Goal: Transaction & Acquisition: Obtain resource

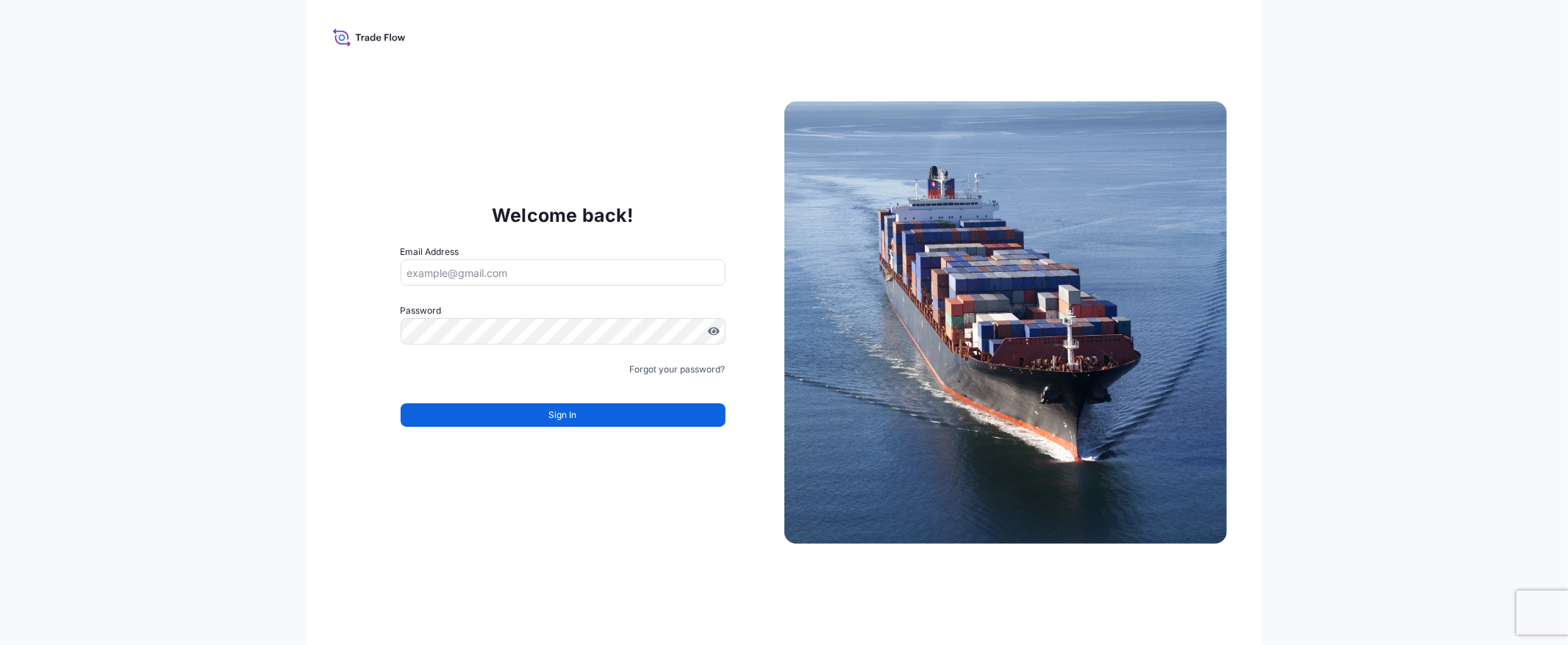
type input "[EMAIL_ADDRESS][DOMAIN_NAME]"
click at [470, 400] on div "Sign In" at bounding box center [563, 410] width 325 height 32
click at [475, 414] on button "Sign In" at bounding box center [563, 415] width 325 height 24
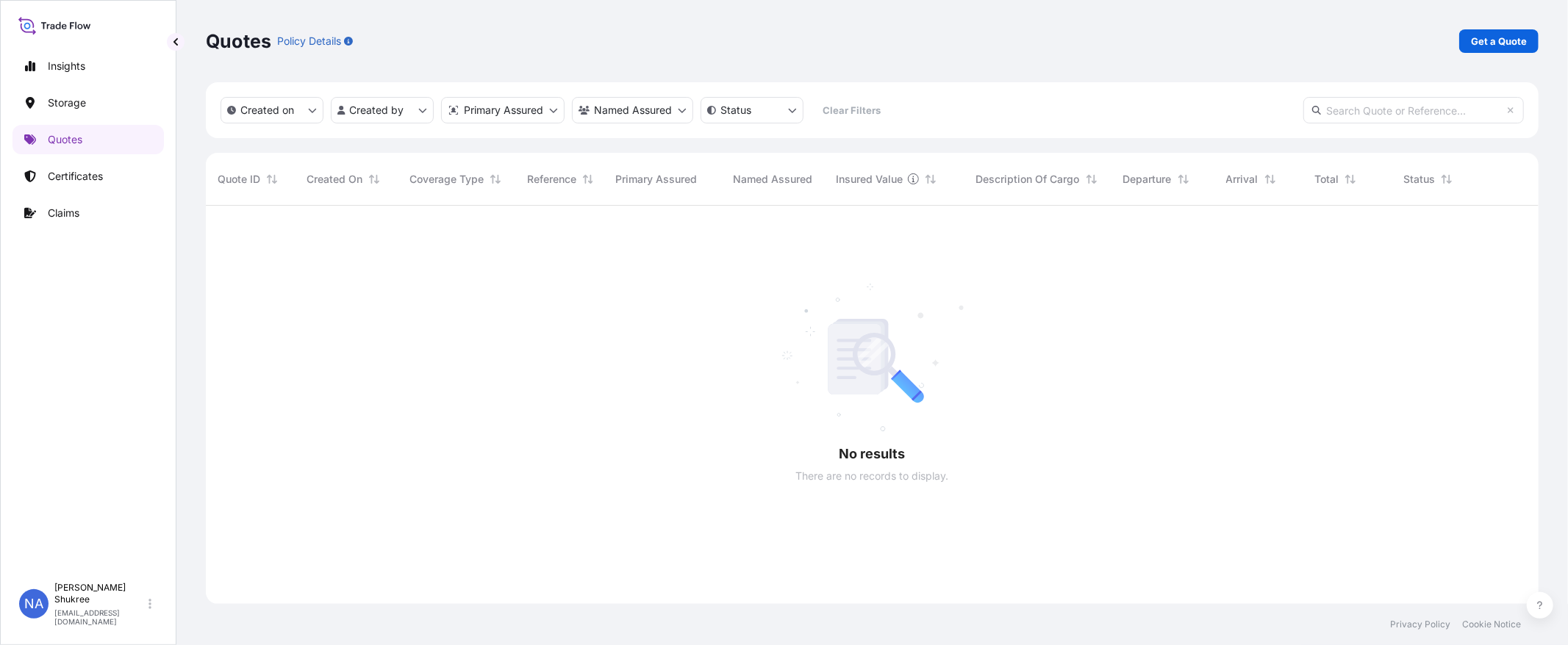
scroll to position [440, 1320]
click at [1517, 43] on p "Get a Quote" at bounding box center [1499, 41] width 56 height 15
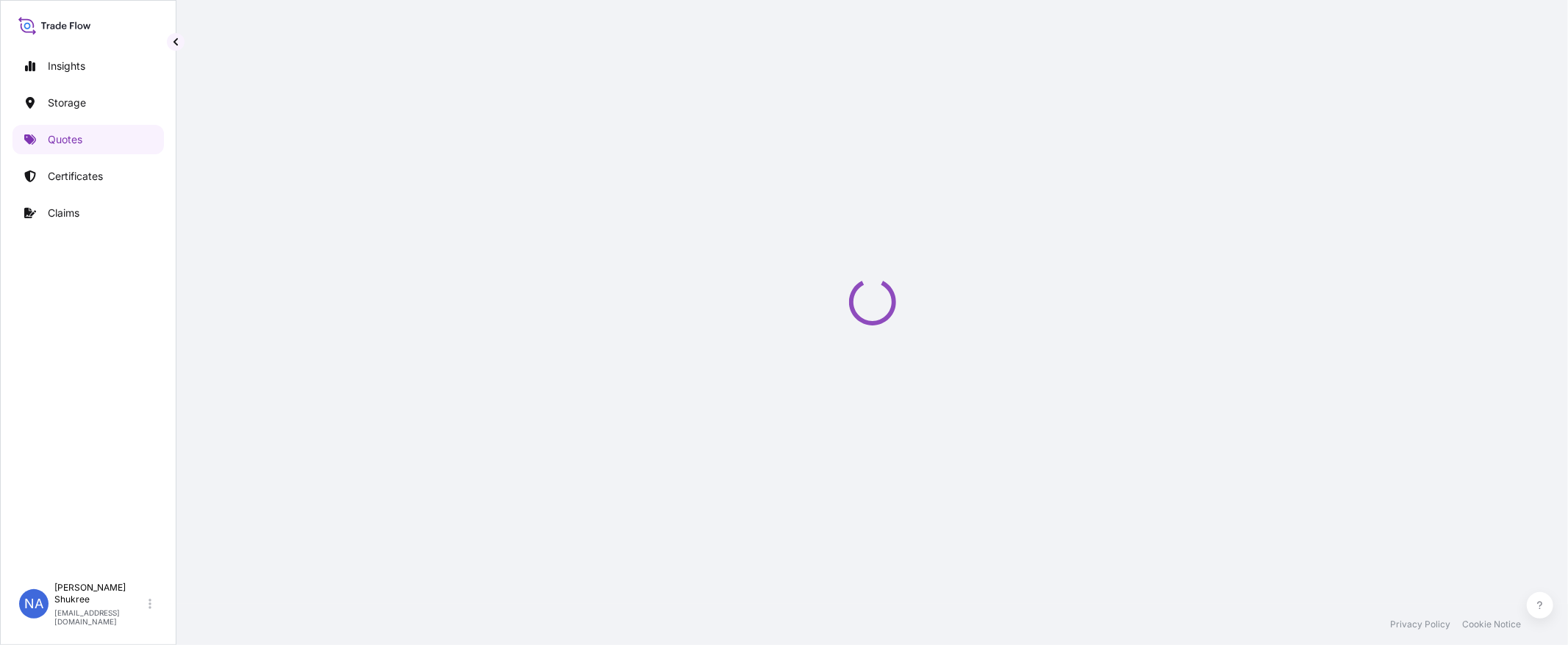
select select "Water"
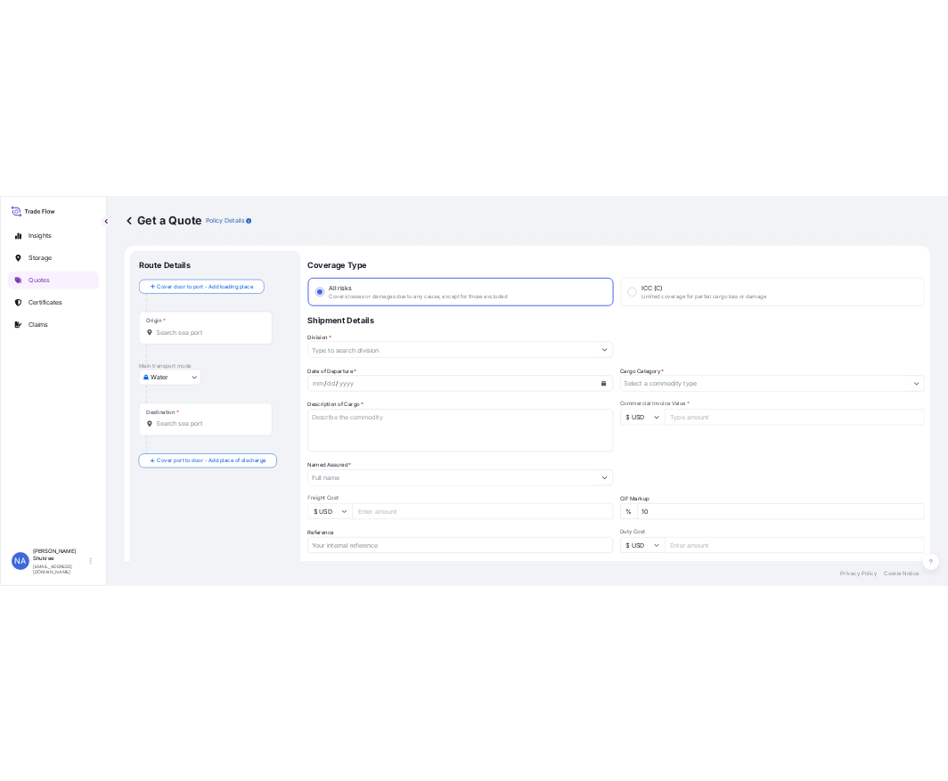
scroll to position [29, 0]
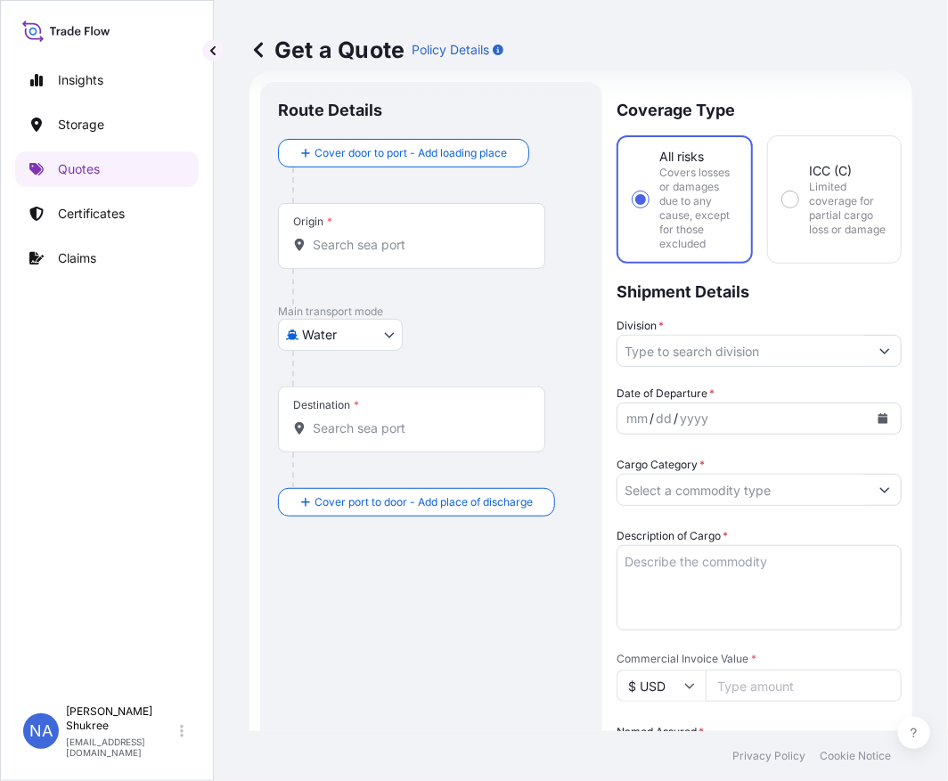
click at [209, 57] on button "button" at bounding box center [212, 50] width 21 height 21
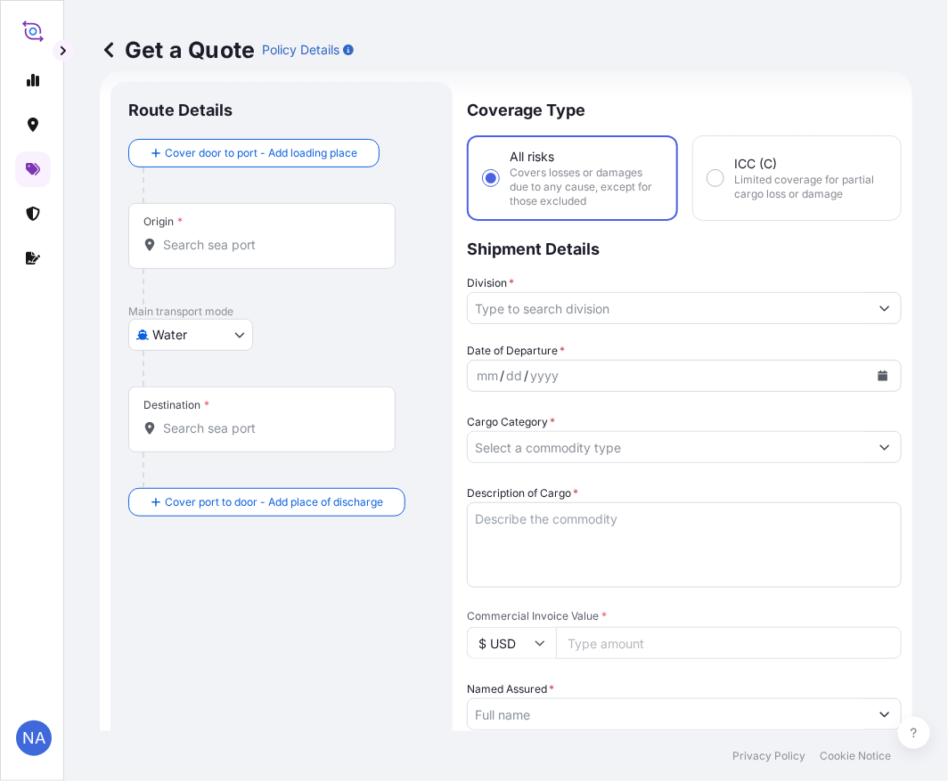
click at [206, 247] on input "Origin *" at bounding box center [268, 245] width 210 height 18
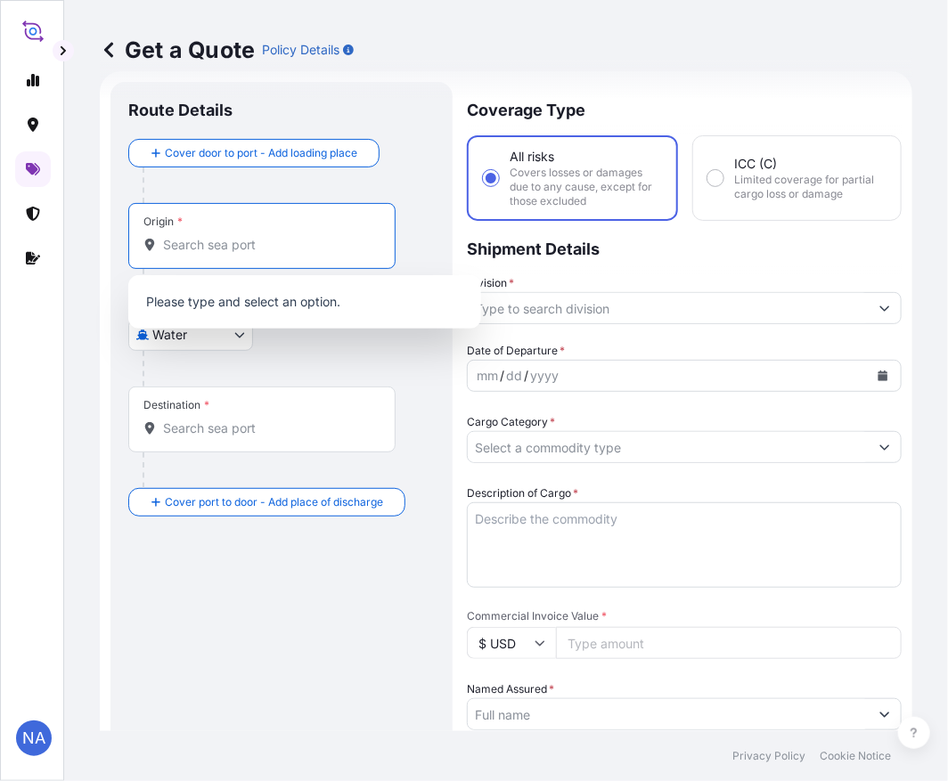
paste input "[GEOGRAPHIC_DATA], [GEOGRAPHIC_DATA]"
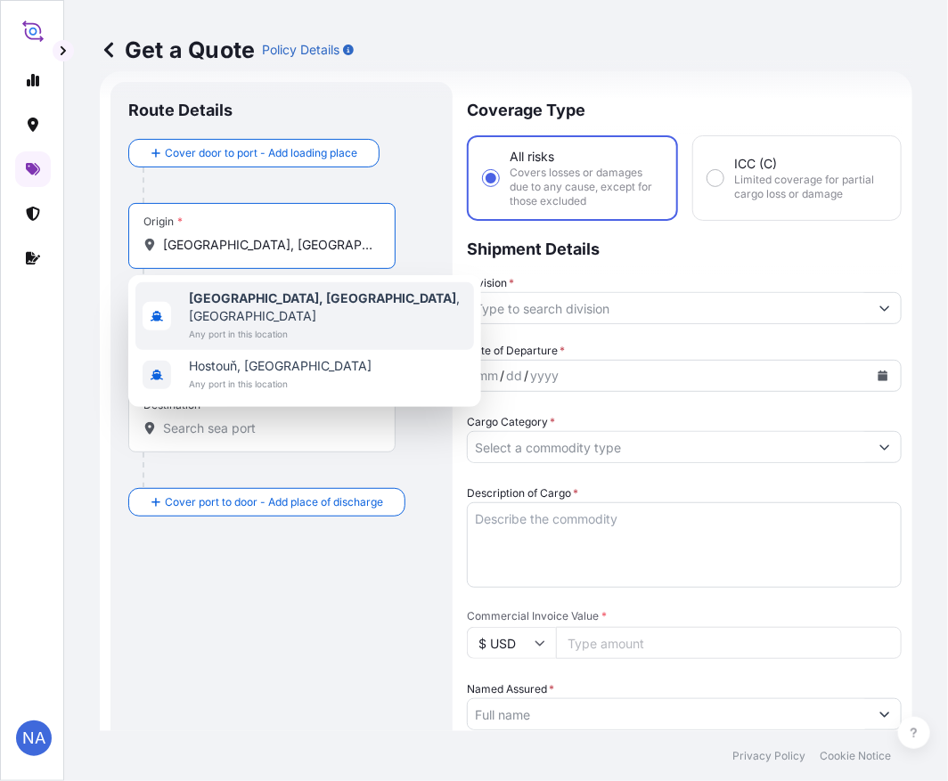
click at [262, 301] on b "[GEOGRAPHIC_DATA], [GEOGRAPHIC_DATA]" at bounding box center [322, 297] width 267 height 15
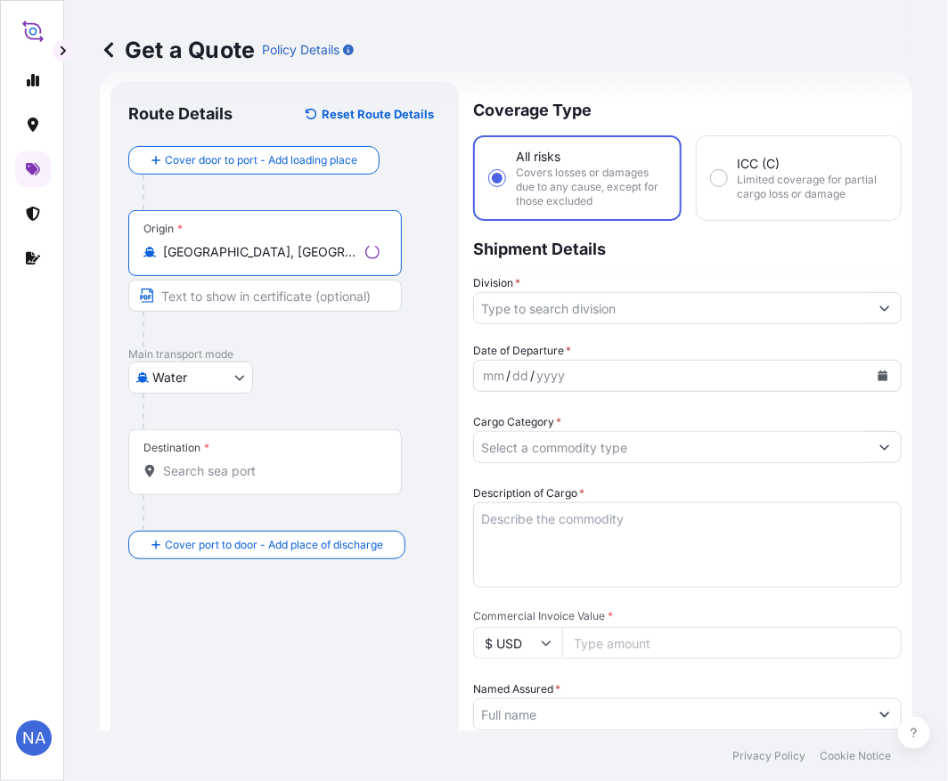
type input "[GEOGRAPHIC_DATA], [GEOGRAPHIC_DATA], [GEOGRAPHIC_DATA]"
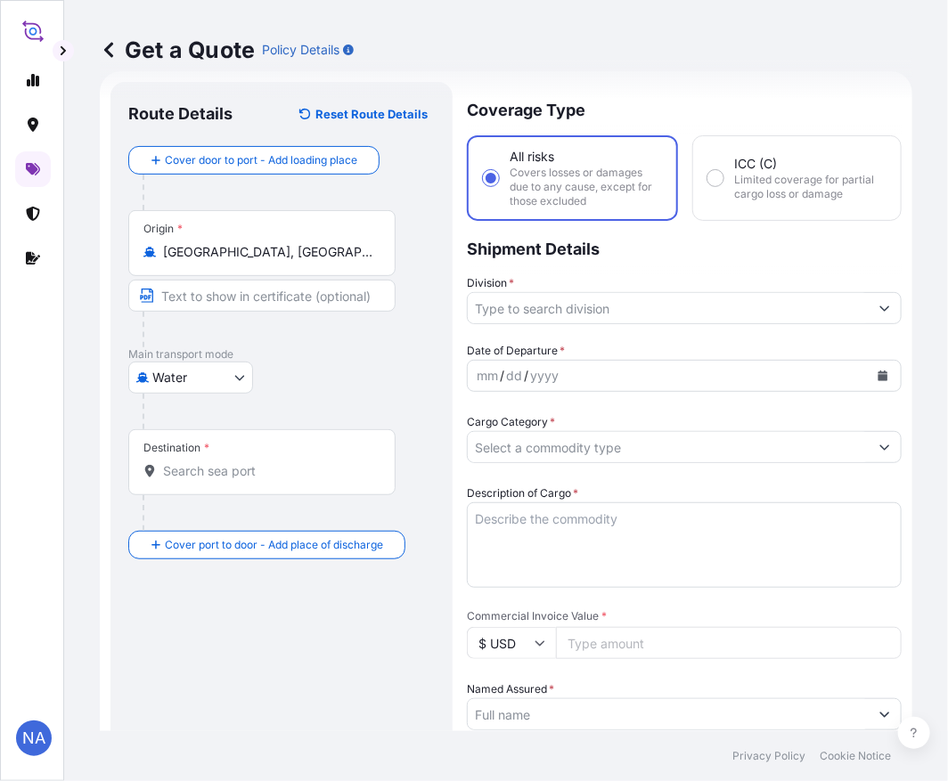
click at [205, 464] on input "Destination *" at bounding box center [268, 471] width 210 height 18
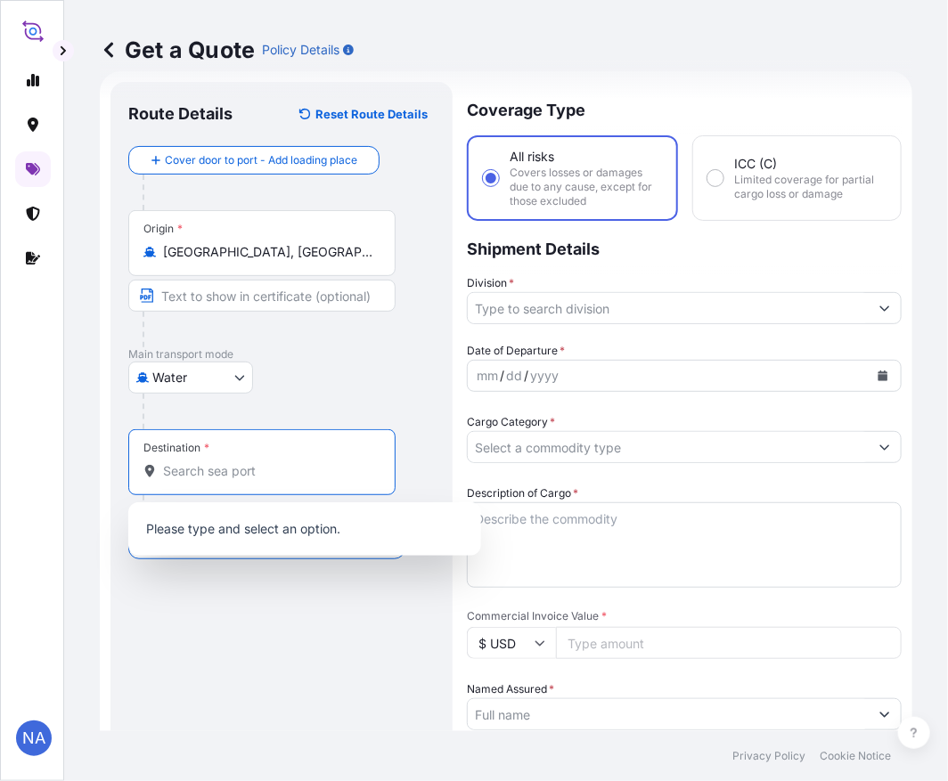
paste input "[GEOGRAPHIC_DATA], [GEOGRAPHIC_DATA]"
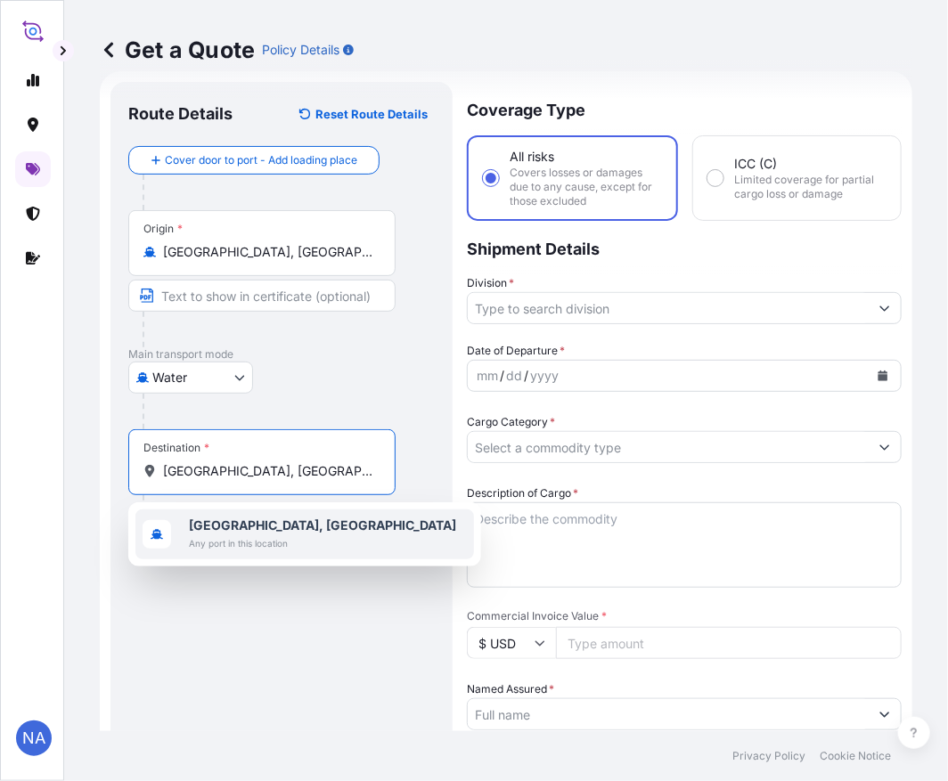
click at [245, 541] on span "Any port in this location" at bounding box center [322, 543] width 267 height 18
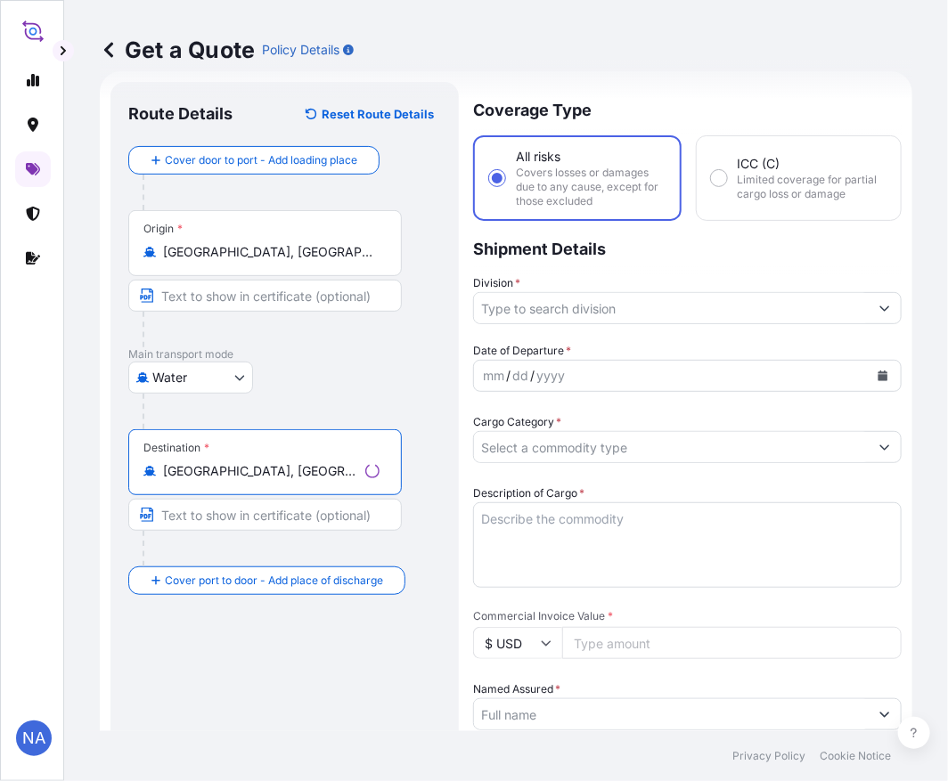
type input "[GEOGRAPHIC_DATA], [GEOGRAPHIC_DATA]"
click at [513, 317] on input "Division *" at bounding box center [671, 308] width 395 height 32
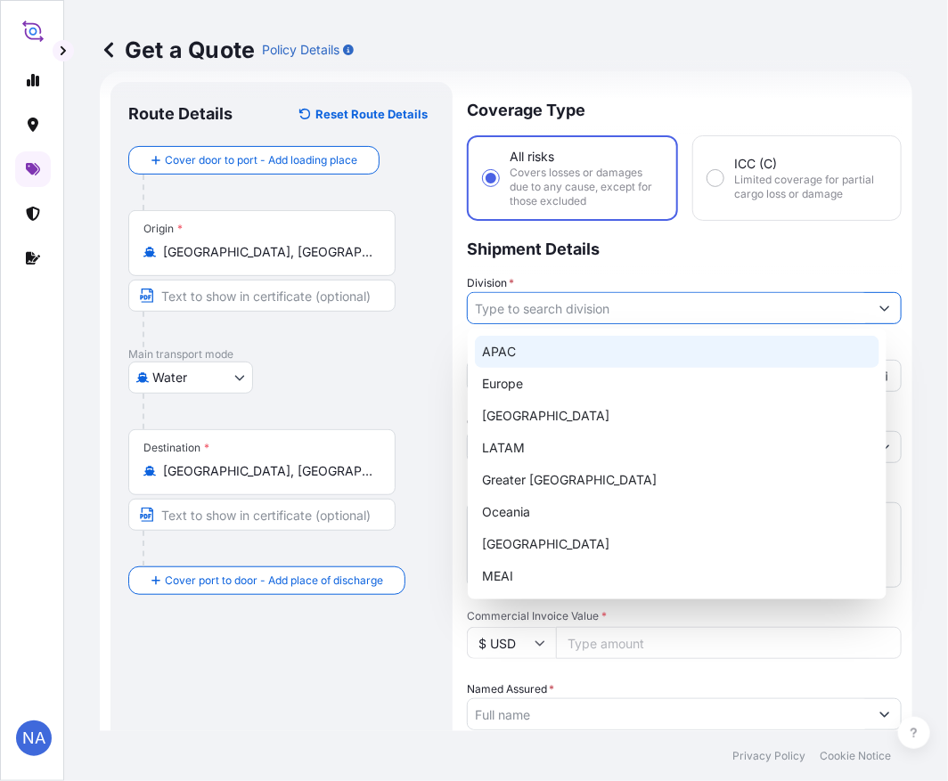
click at [509, 349] on div "APAC" at bounding box center [677, 352] width 404 height 32
type input "APAC"
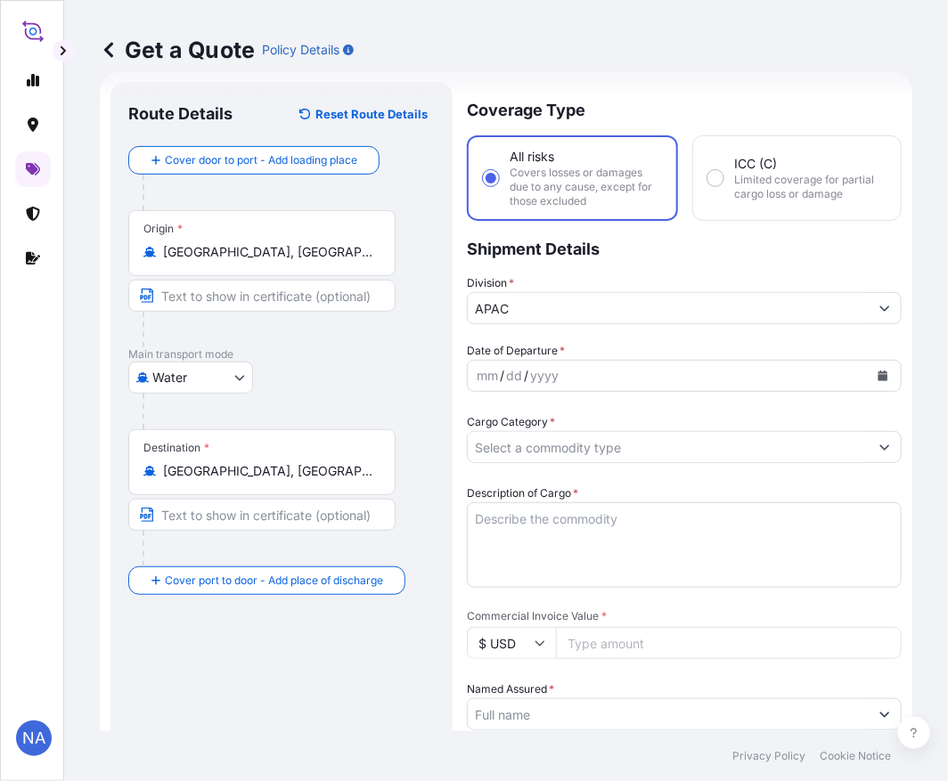
click at [617, 274] on div "Division * APAC" at bounding box center [684, 299] width 435 height 50
click at [550, 371] on div "yyyy" at bounding box center [544, 375] width 32 height 21
click at [873, 379] on button "Calendar" at bounding box center [882, 376] width 29 height 29
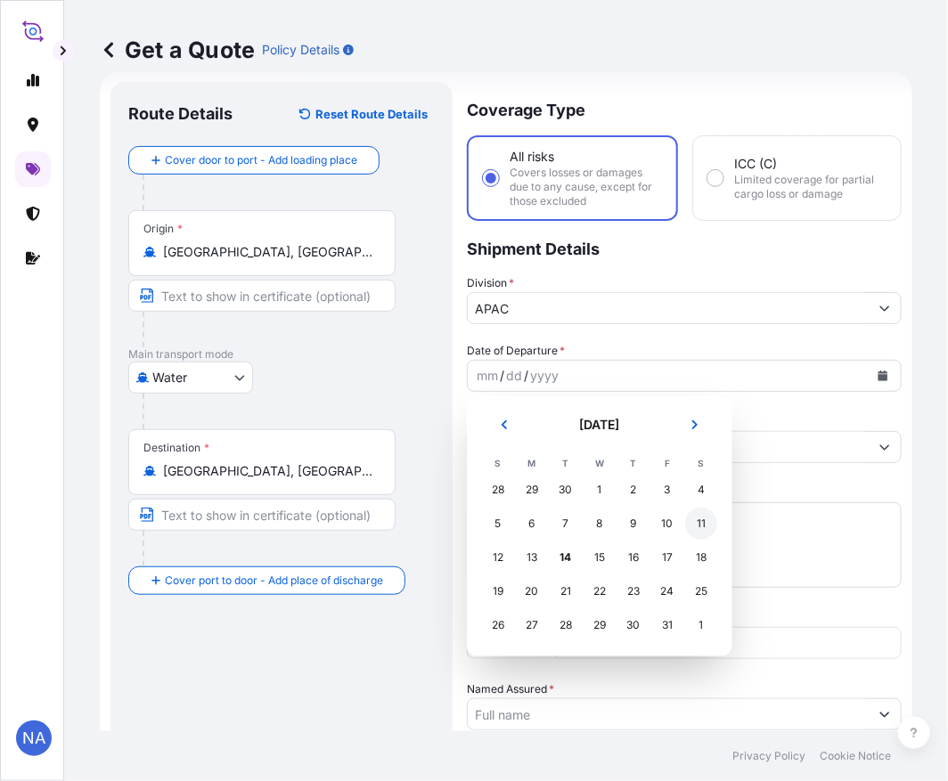
click at [713, 520] on div "11" at bounding box center [701, 524] width 32 height 32
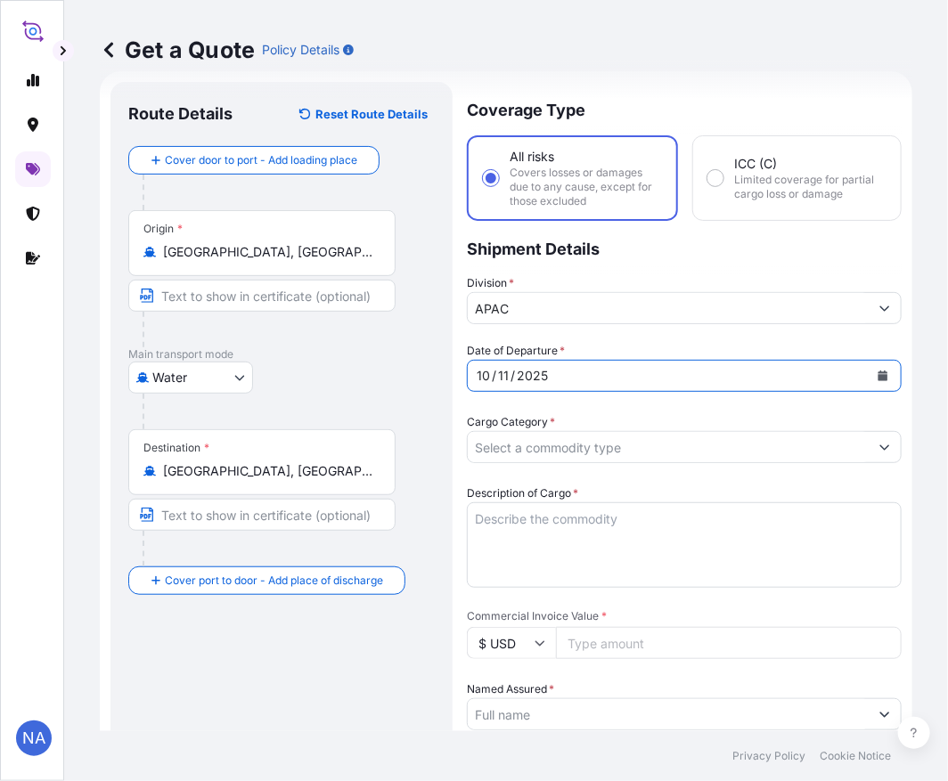
click at [557, 413] on div "Cargo Category *" at bounding box center [684, 438] width 435 height 50
click at [581, 441] on input "Cargo Category *" at bounding box center [668, 447] width 401 height 32
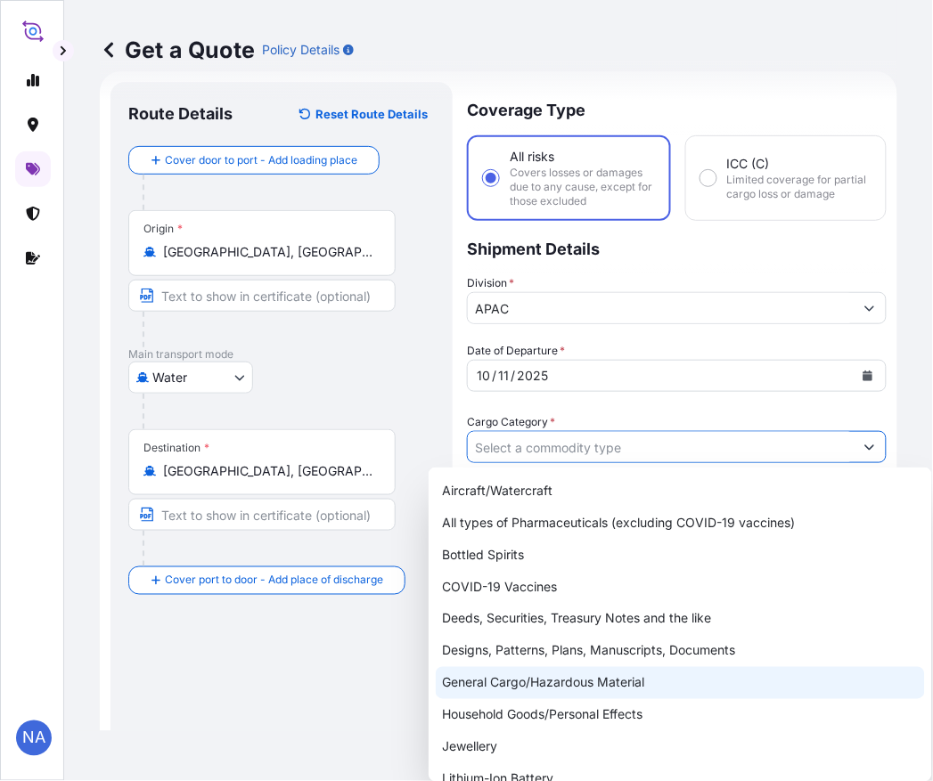
click at [513, 684] on div "General Cargo/Hazardous Material" at bounding box center [680, 683] width 489 height 32
type input "General Cargo/Hazardous Material"
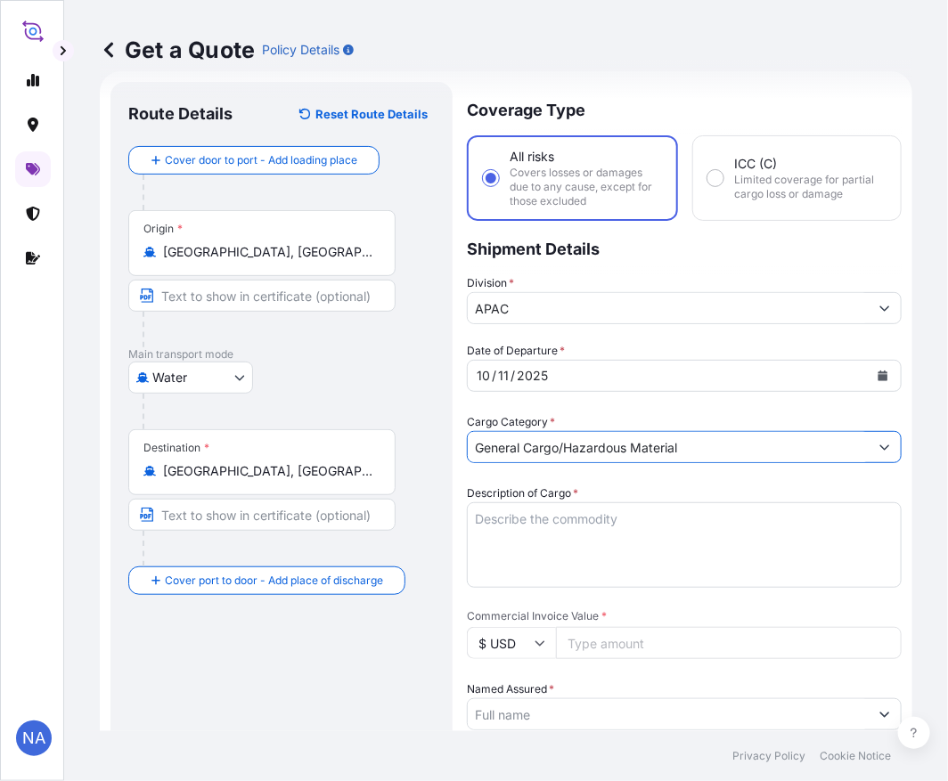
click at [568, 419] on div "Cargo Category * General Cargo/Hazardous Material" at bounding box center [684, 438] width 435 height 50
click at [645, 546] on textarea "Description of Cargo *" at bounding box center [684, 545] width 435 height 86
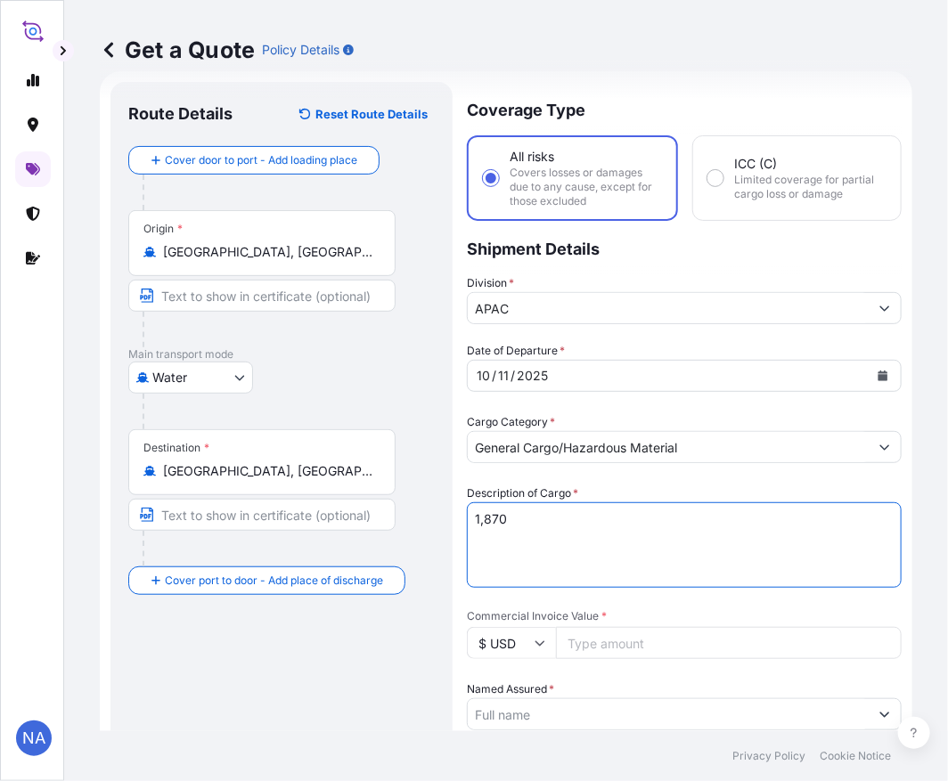
paste textarea "BAGS LOADED INTO 2 40' CONTAINER(S) ALATHON M5372, 55BAG"
type textarea "1,870 BAGS LOADED INTO 2 40' CONTAINER(S) ALATHON M5372, 55BAG"
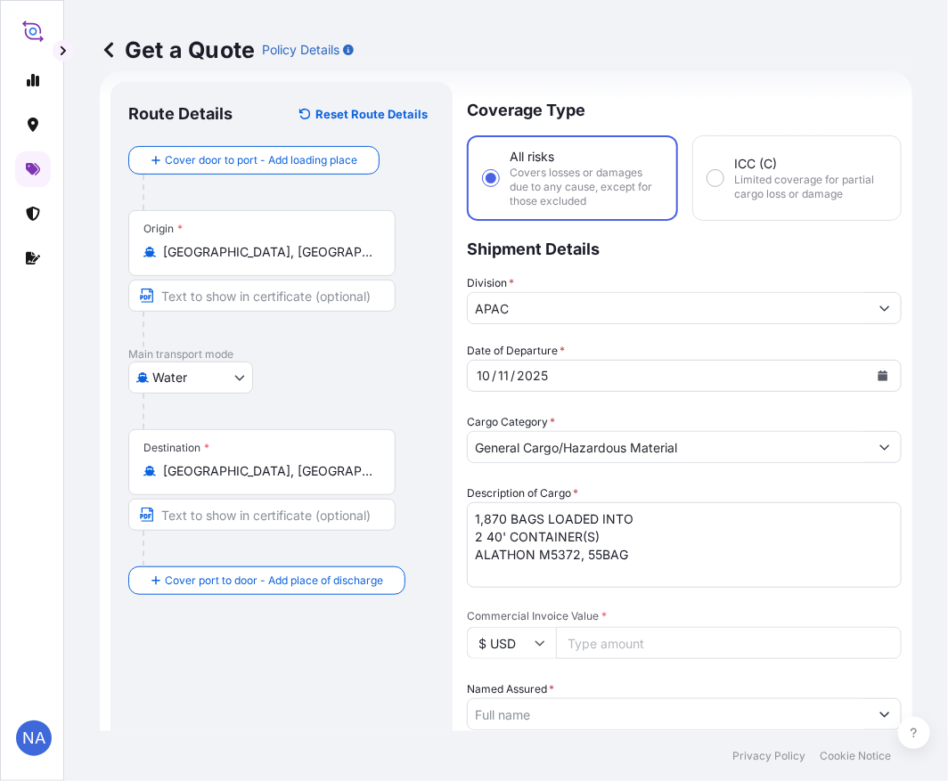
click at [656, 485] on div "Description of Cargo * 1,870 BAGS LOADED INTO 2 40' CONTAINER(S) ALATHON M5372,…" at bounding box center [684, 536] width 435 height 103
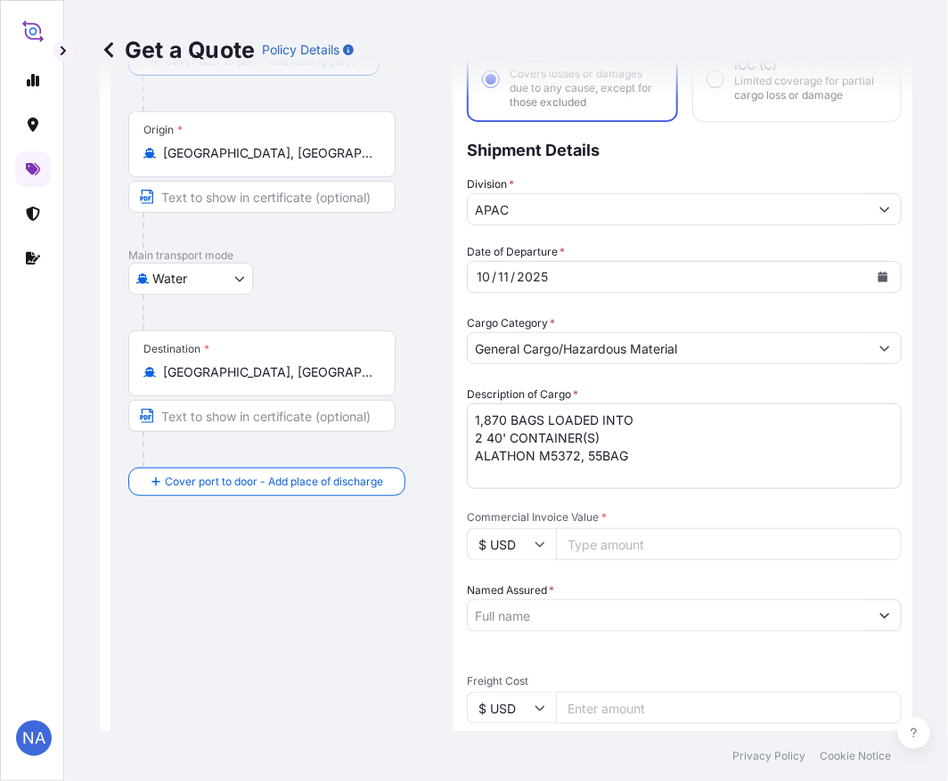
click at [625, 544] on input "Commercial Invoice Value *" at bounding box center [729, 544] width 346 height 32
paste input "38250"
type input "38250"
click at [630, 511] on span "Commercial Invoice Value *" at bounding box center [684, 517] width 435 height 14
click at [630, 528] on input "38250" at bounding box center [729, 544] width 346 height 32
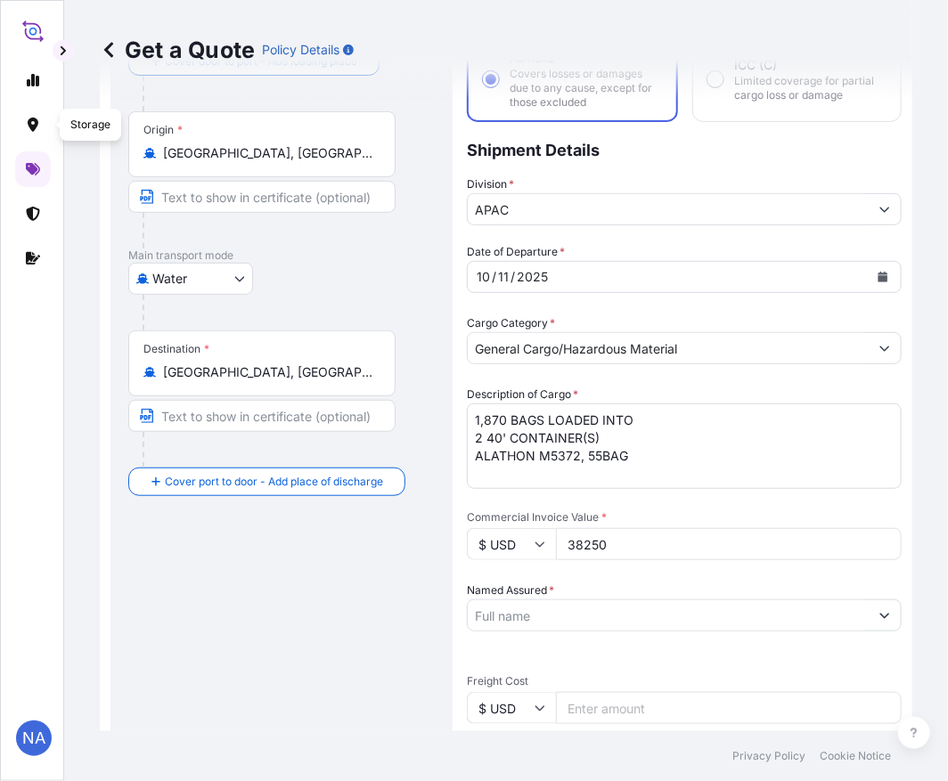
click at [547, 619] on input "Named Assured *" at bounding box center [668, 615] width 401 height 32
paste input "EQUISTAR CHEMICALS, LP"
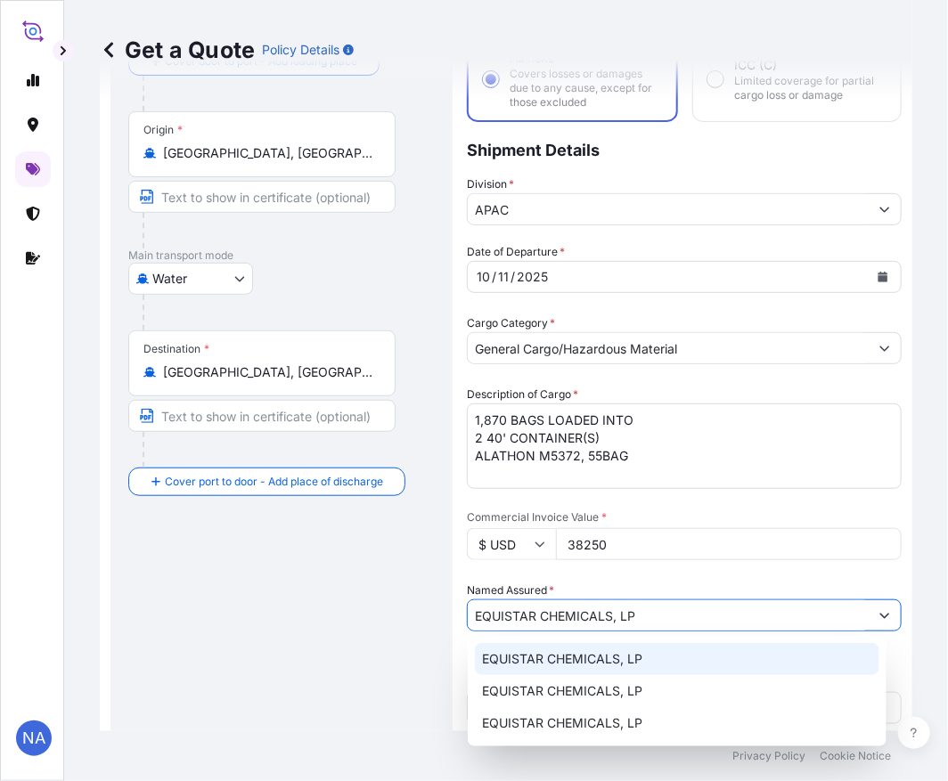
click at [494, 662] on span "EQUISTAR CHEMICALS, LP" at bounding box center [562, 659] width 160 height 18
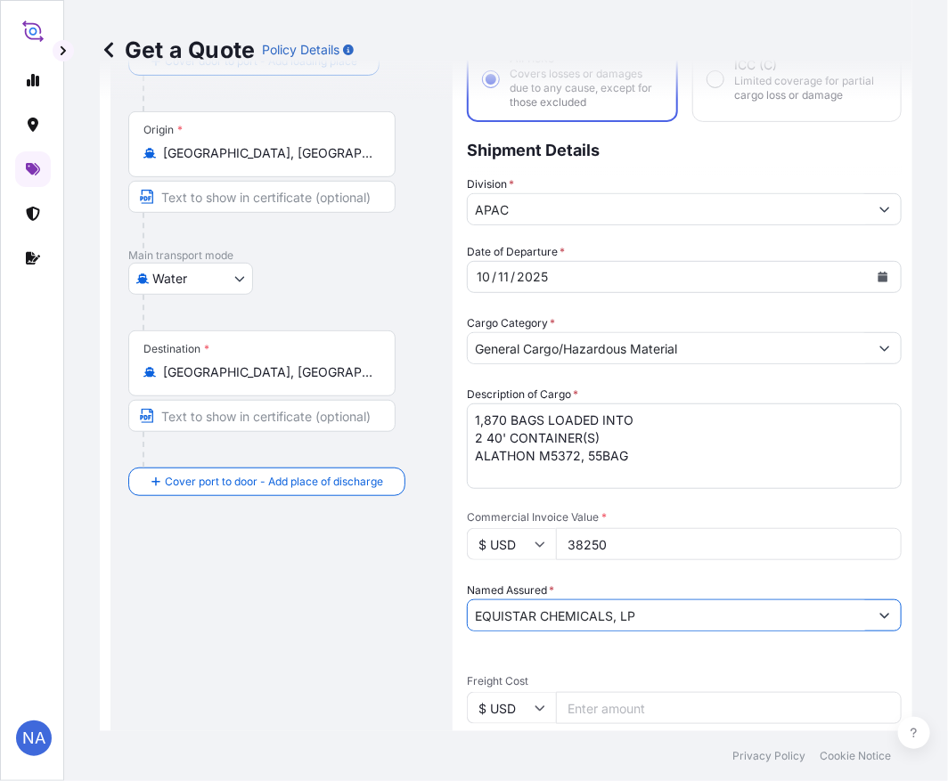
type input "EQUISTAR CHEMICALS, LP"
click at [594, 564] on div "Date of Departure * [DATE] Cargo Category * General Cargo/Hazardous Material De…" at bounding box center [684, 661] width 435 height 837
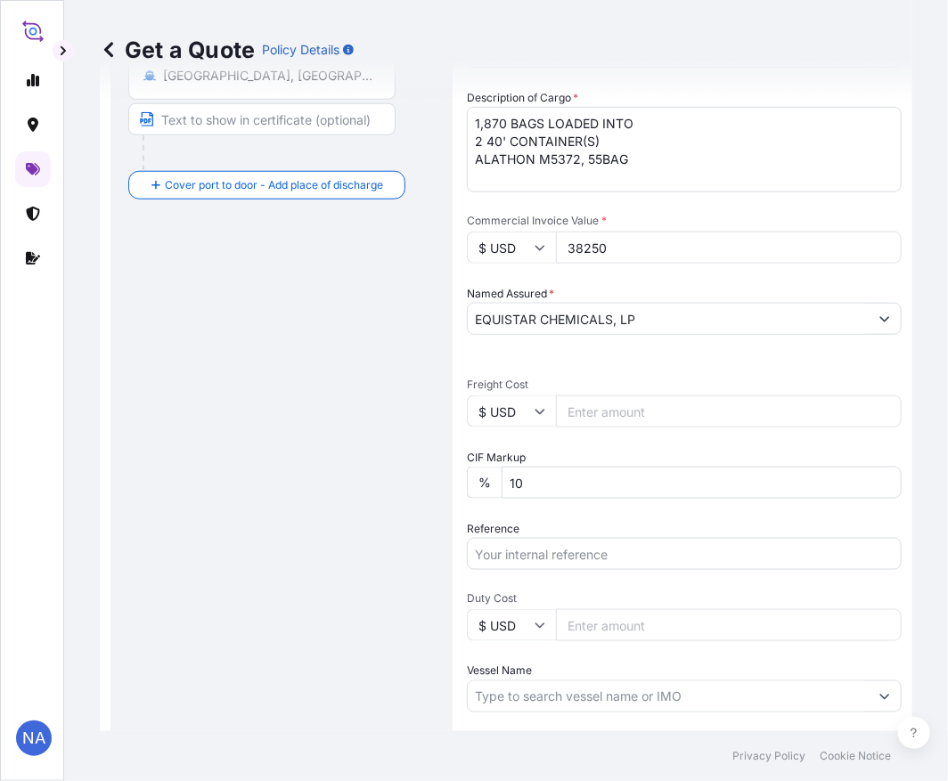
scroll to position [523, 0]
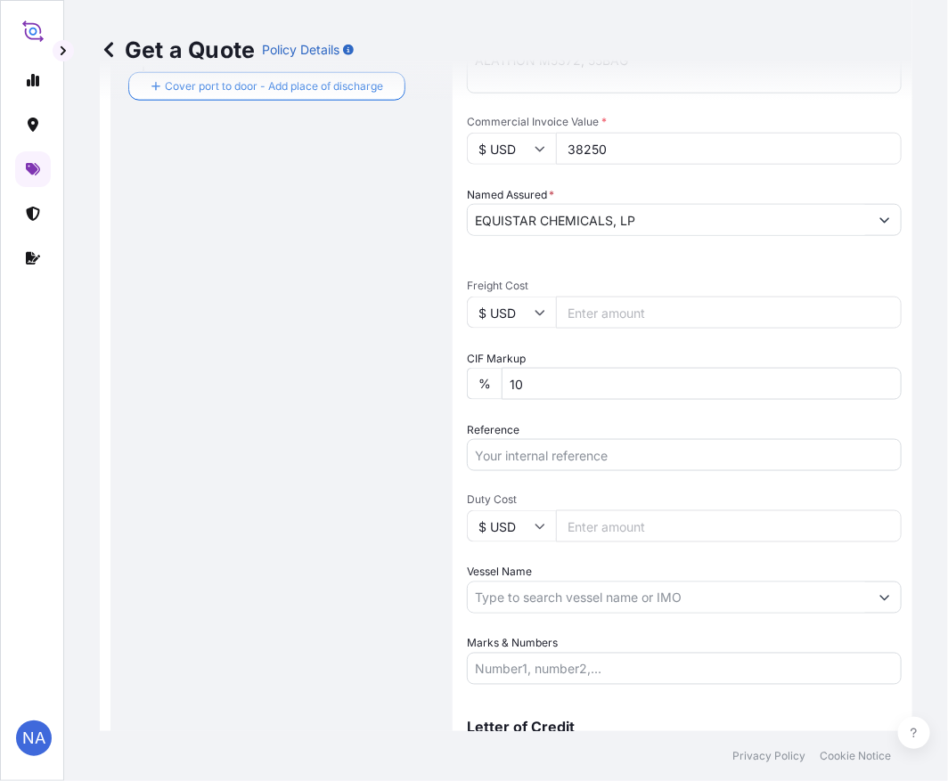
click at [545, 454] on input "Reference" at bounding box center [684, 455] width 435 height 32
paste input "10420873247"
click at [610, 456] on input "10420873247 /" at bounding box center [684, 455] width 435 height 32
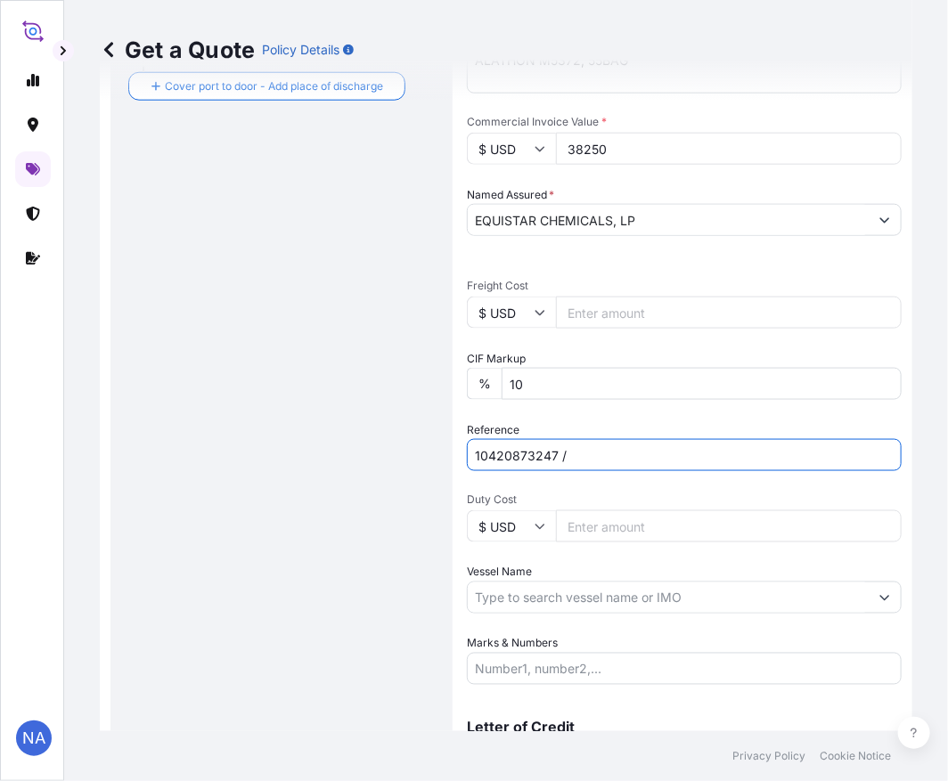
paste input "5013200058"
type input "10420873247 / 5013200058"
click at [602, 421] on div "Reference 10420873247 / 5013200058" at bounding box center [684, 446] width 435 height 50
click at [548, 583] on input "Vessel Name" at bounding box center [668, 598] width 401 height 32
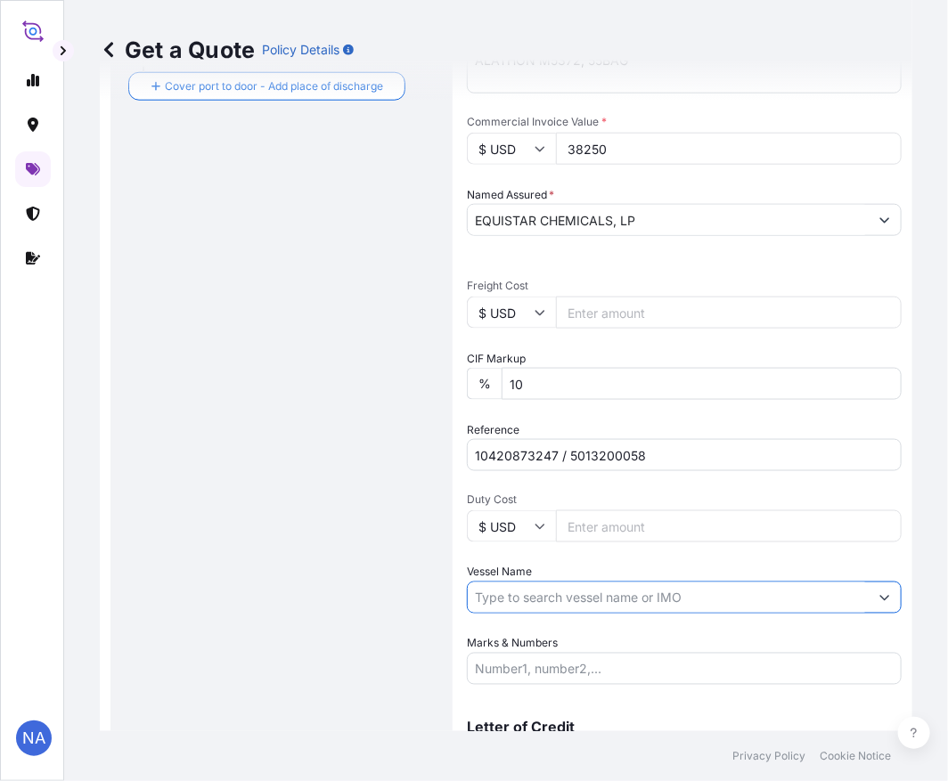
paste input "MAERSK [GEOGRAPHIC_DATA]"
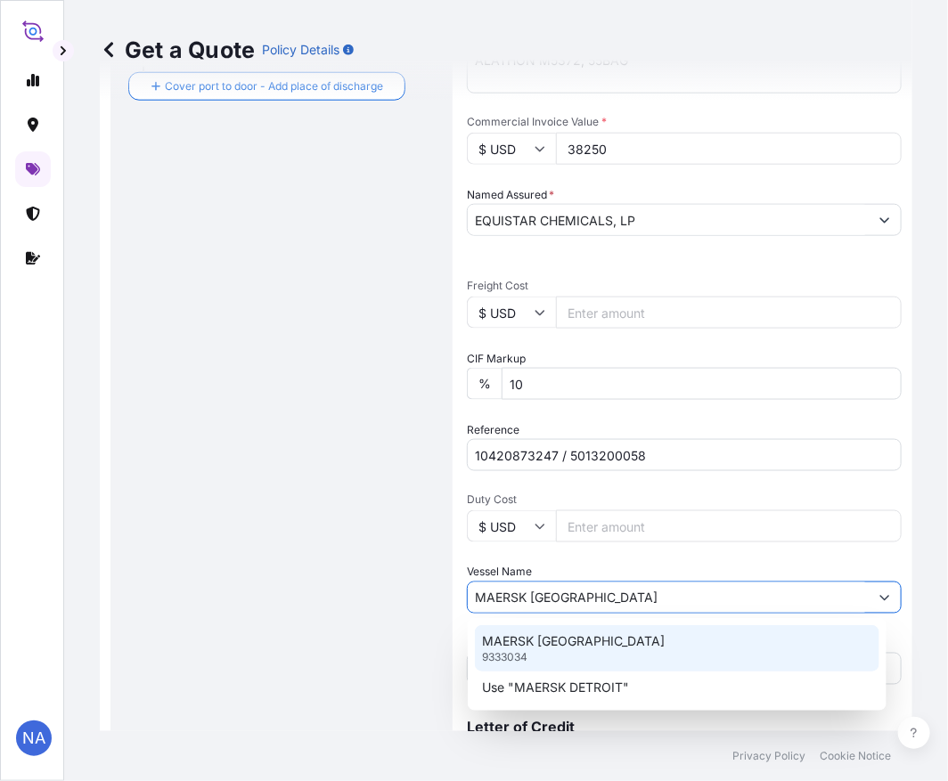
click at [519, 648] on p "MAERSK [GEOGRAPHIC_DATA]" at bounding box center [573, 641] width 183 height 18
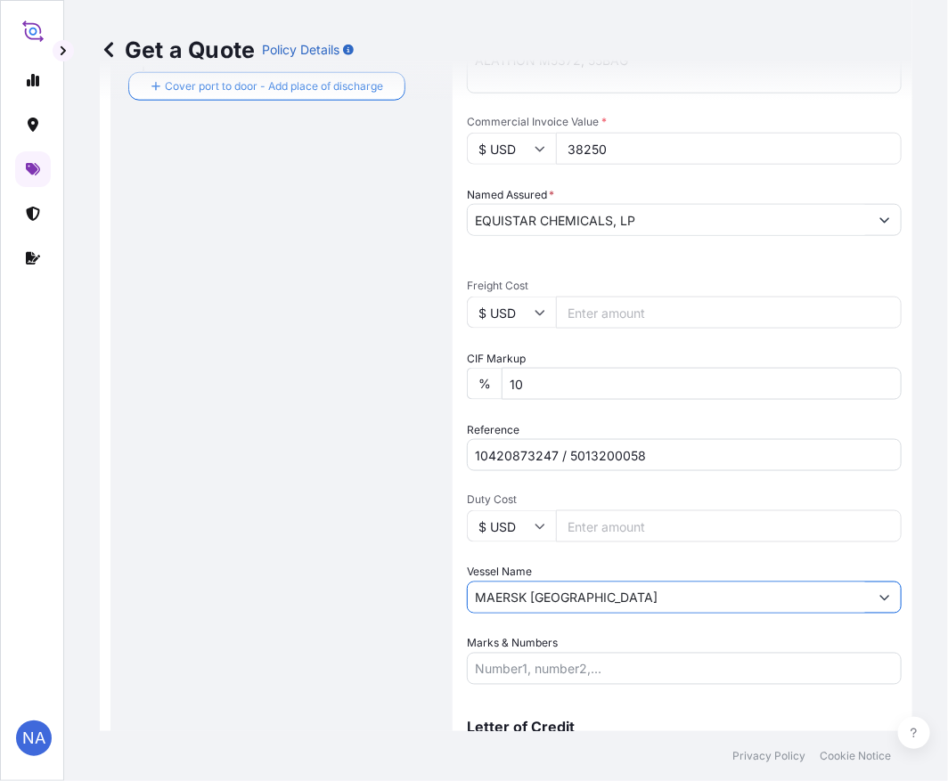
type input "MAERSK [GEOGRAPHIC_DATA]"
click at [541, 558] on div "Date of Departure * [DATE] Cargo Category * General Cargo/Hazardous Material De…" at bounding box center [684, 266] width 435 height 837
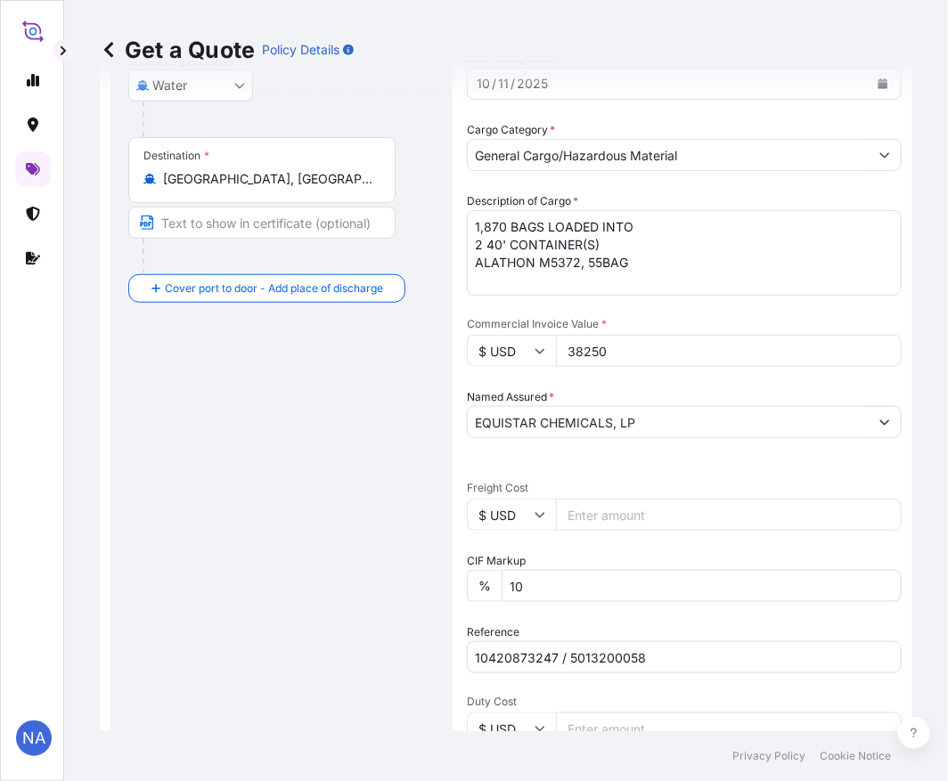
scroll to position [617, 0]
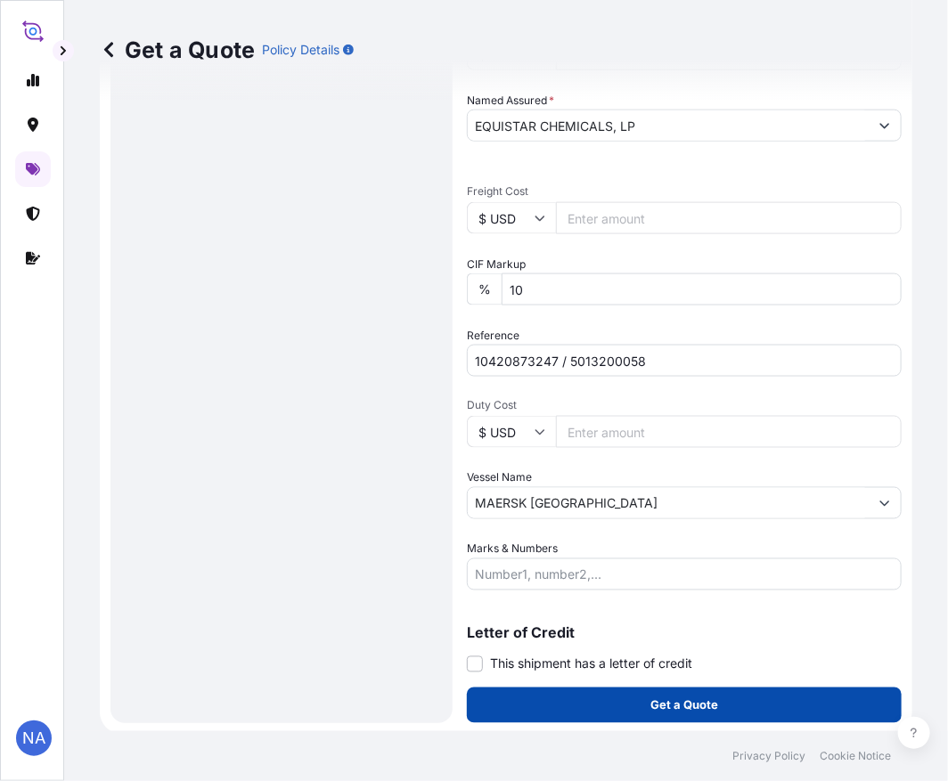
click at [530, 710] on button "Get a Quote" at bounding box center [684, 706] width 435 height 36
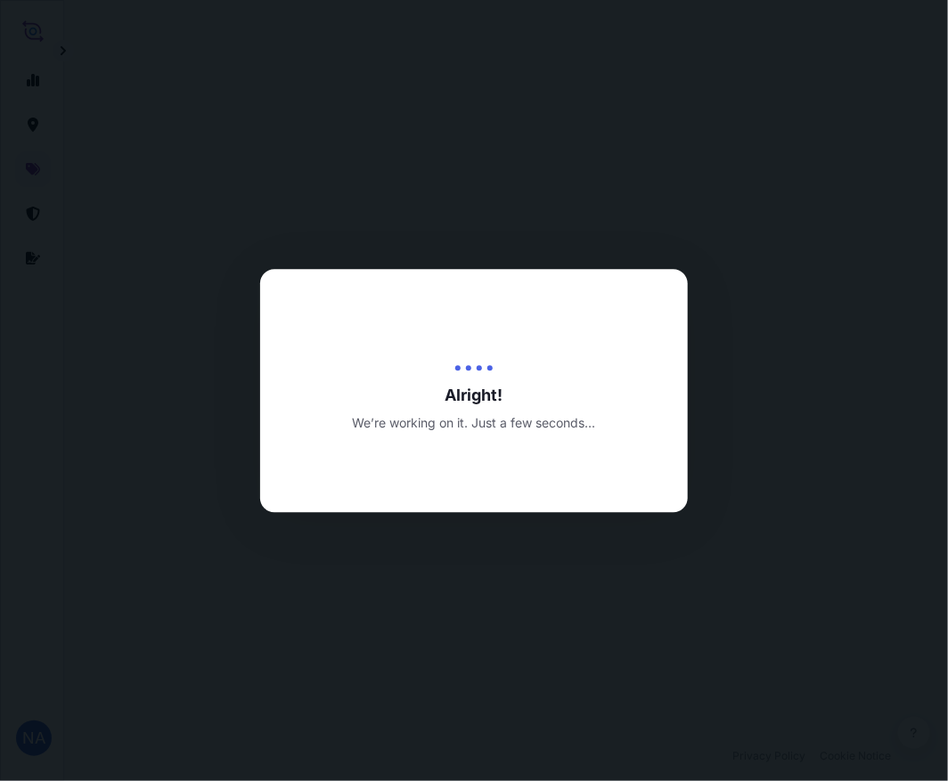
select select "Water"
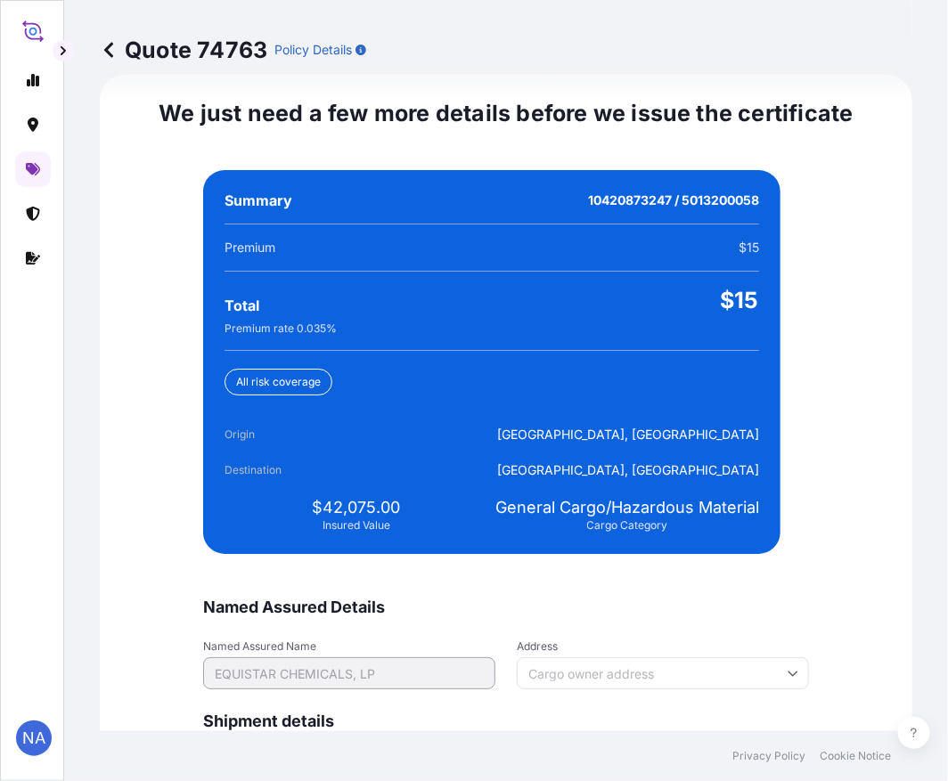
scroll to position [4187, 0]
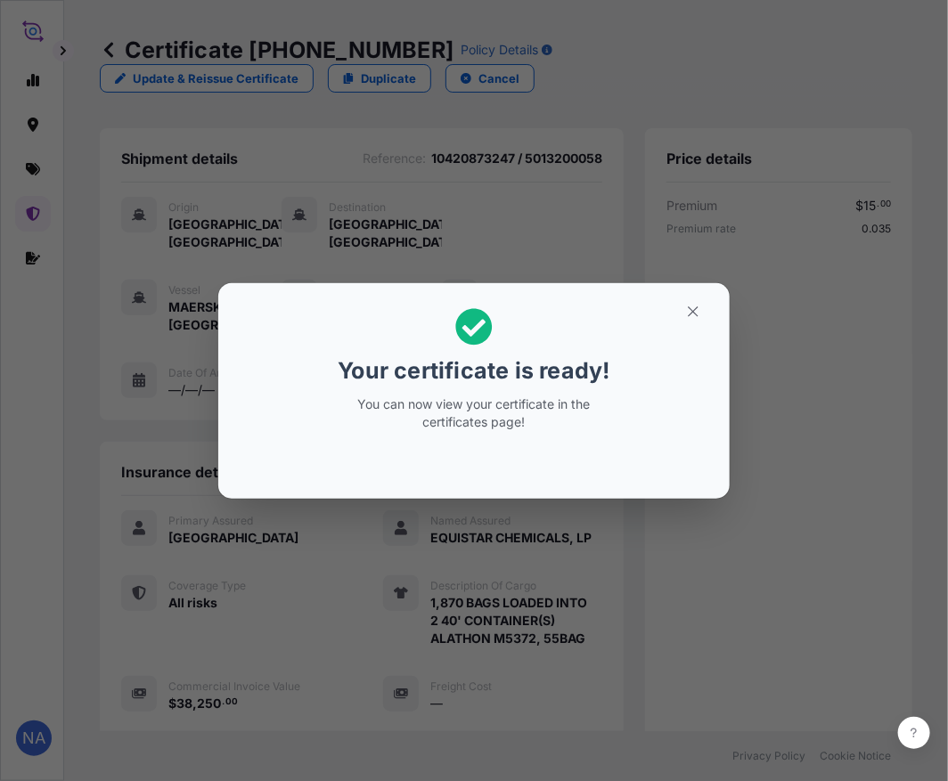
click at [610, 680] on div "Your certificate is ready! You can now view your certificate in the certificate…" at bounding box center [474, 391] width 948 height 782
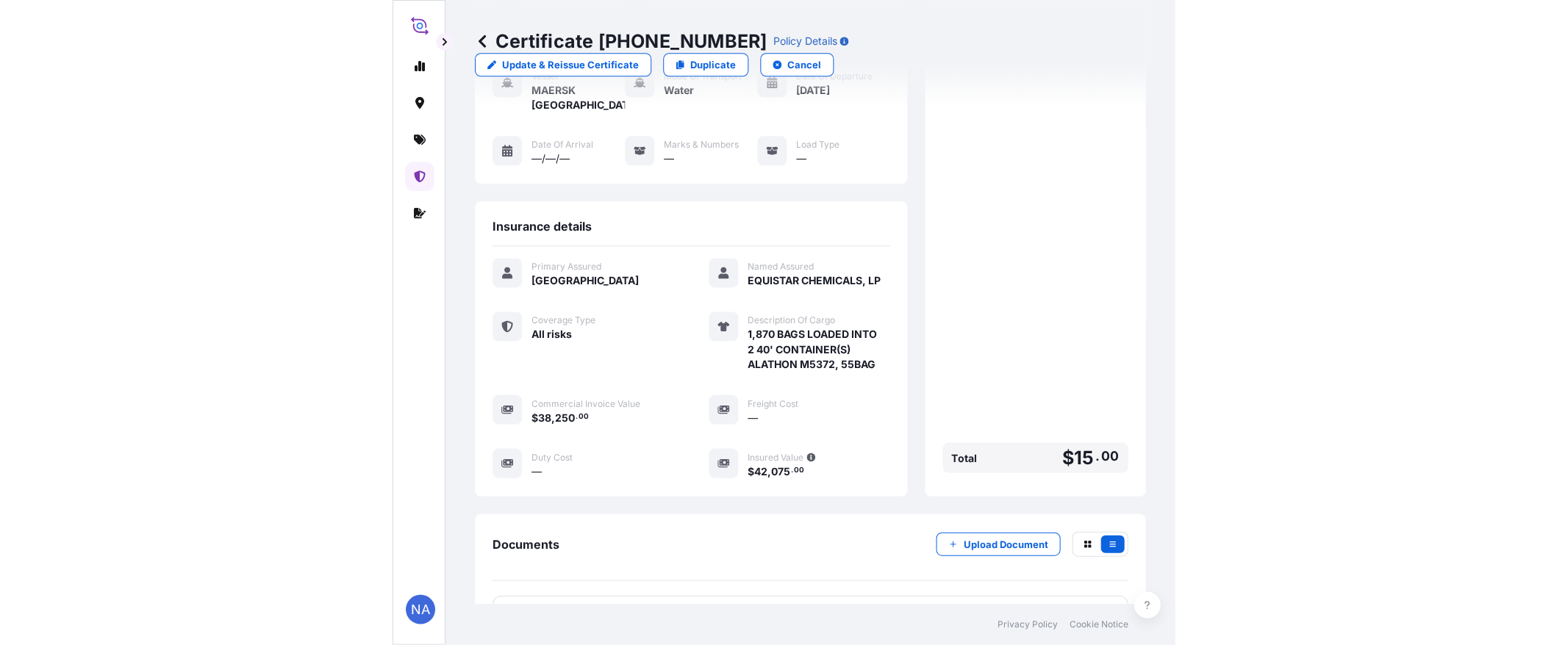
scroll to position [305, 0]
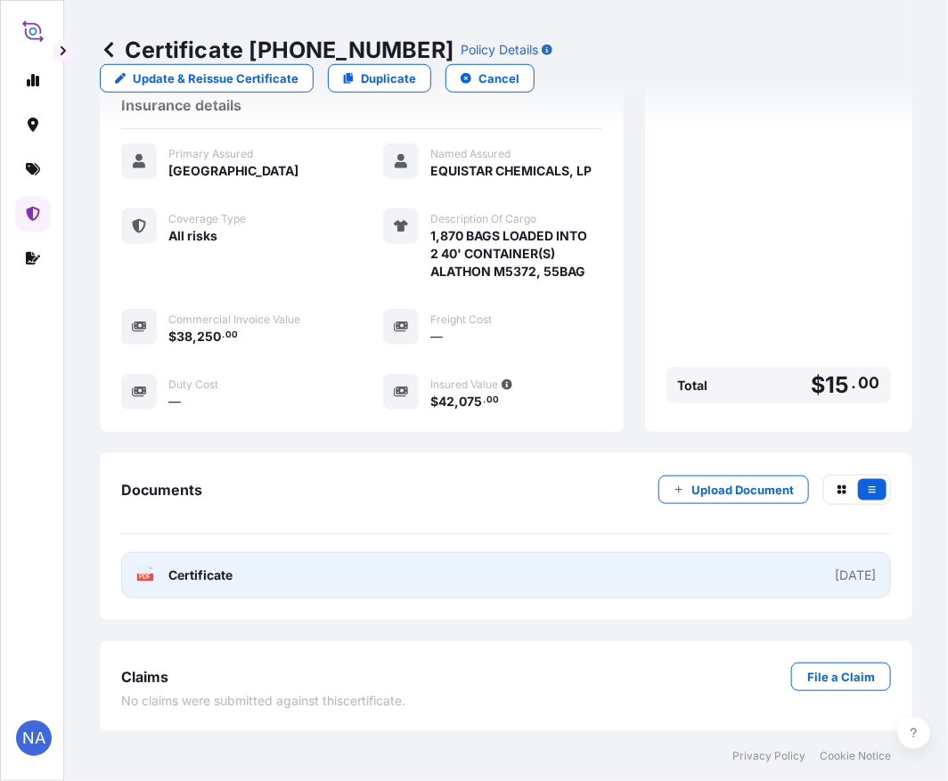
click at [447, 573] on link "PDF Certificate [DATE]" at bounding box center [506, 575] width 770 height 46
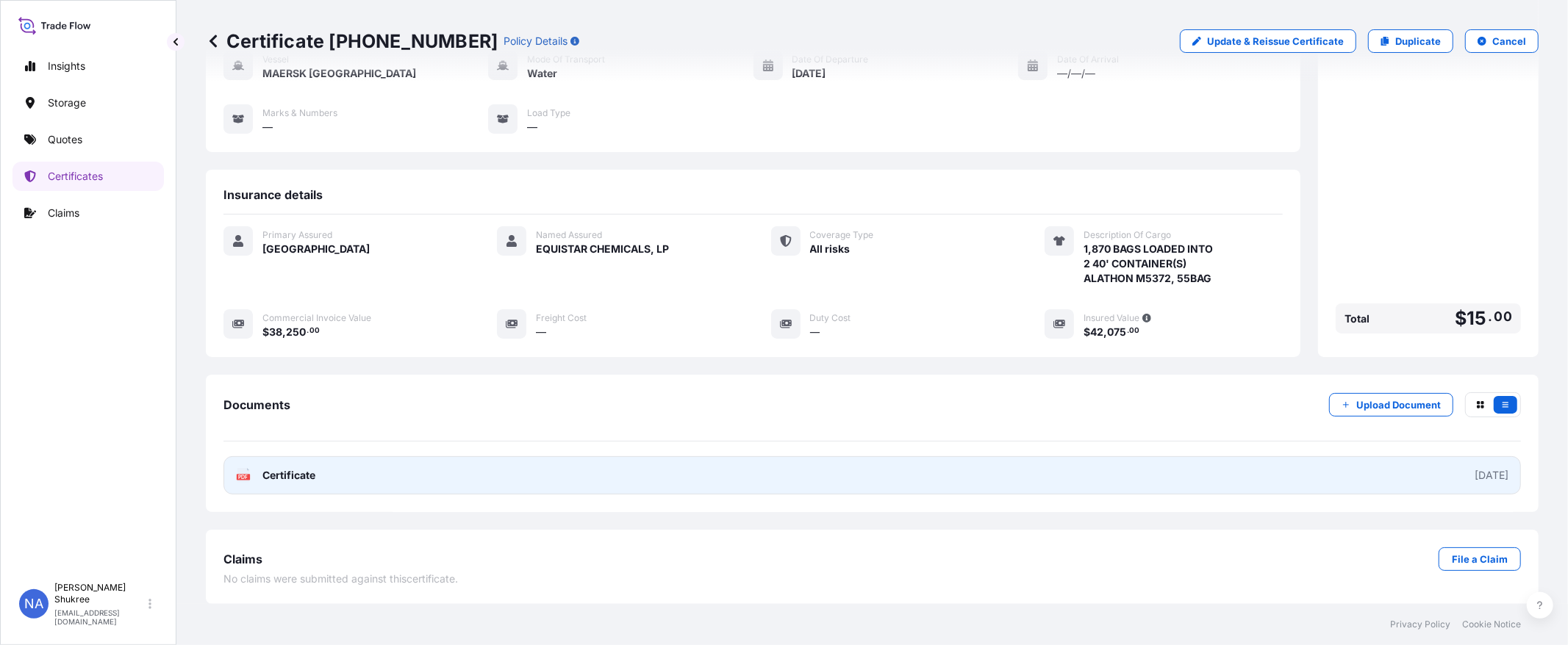
scroll to position [143, 0]
